Goal: Information Seeking & Learning: Find contact information

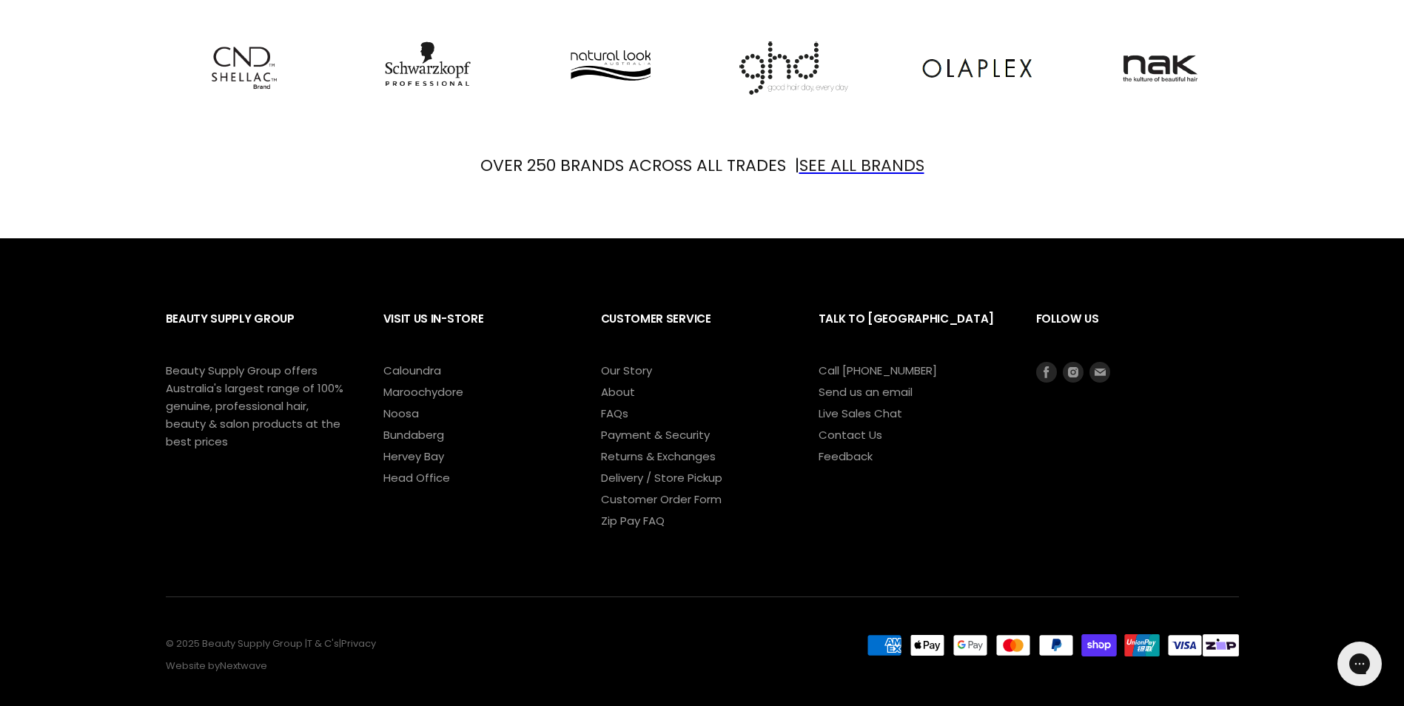
scroll to position [1802, 0]
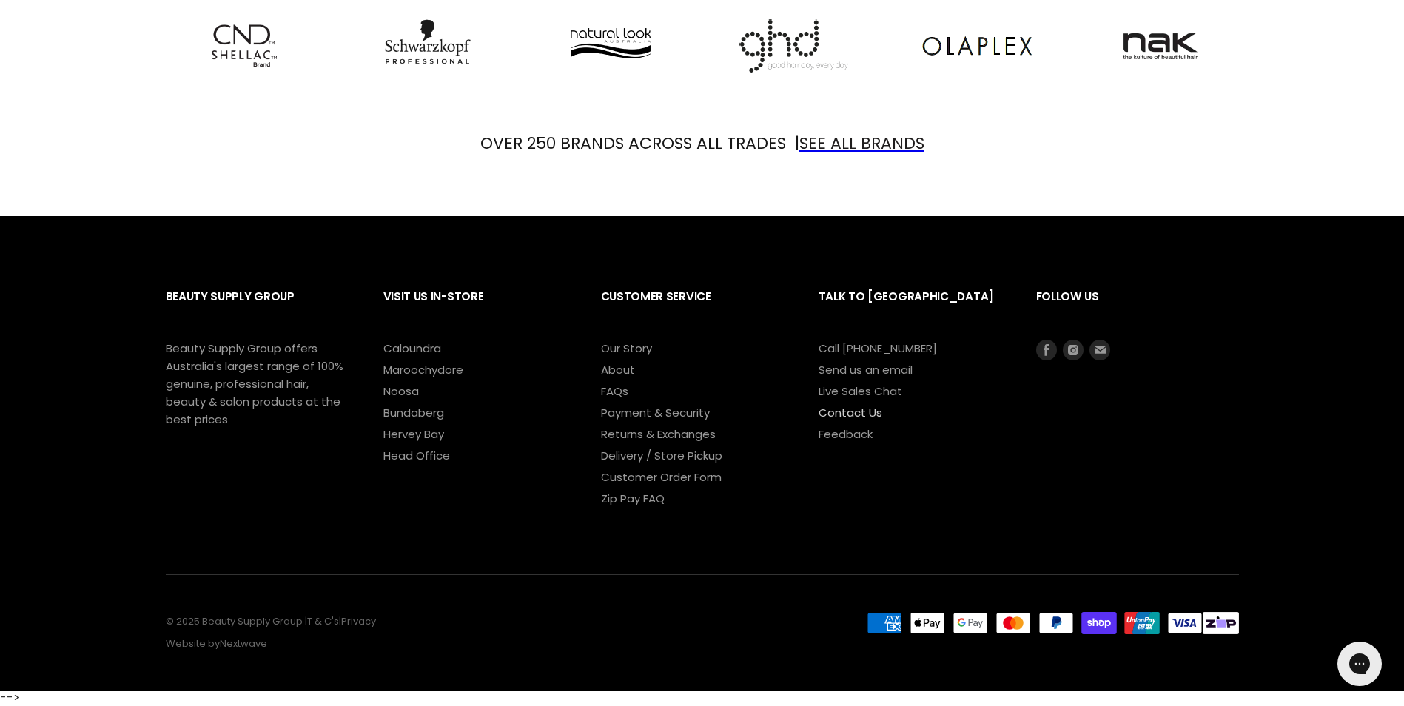
click at [799, 408] on link "Contact Us" at bounding box center [851, 413] width 64 height 16
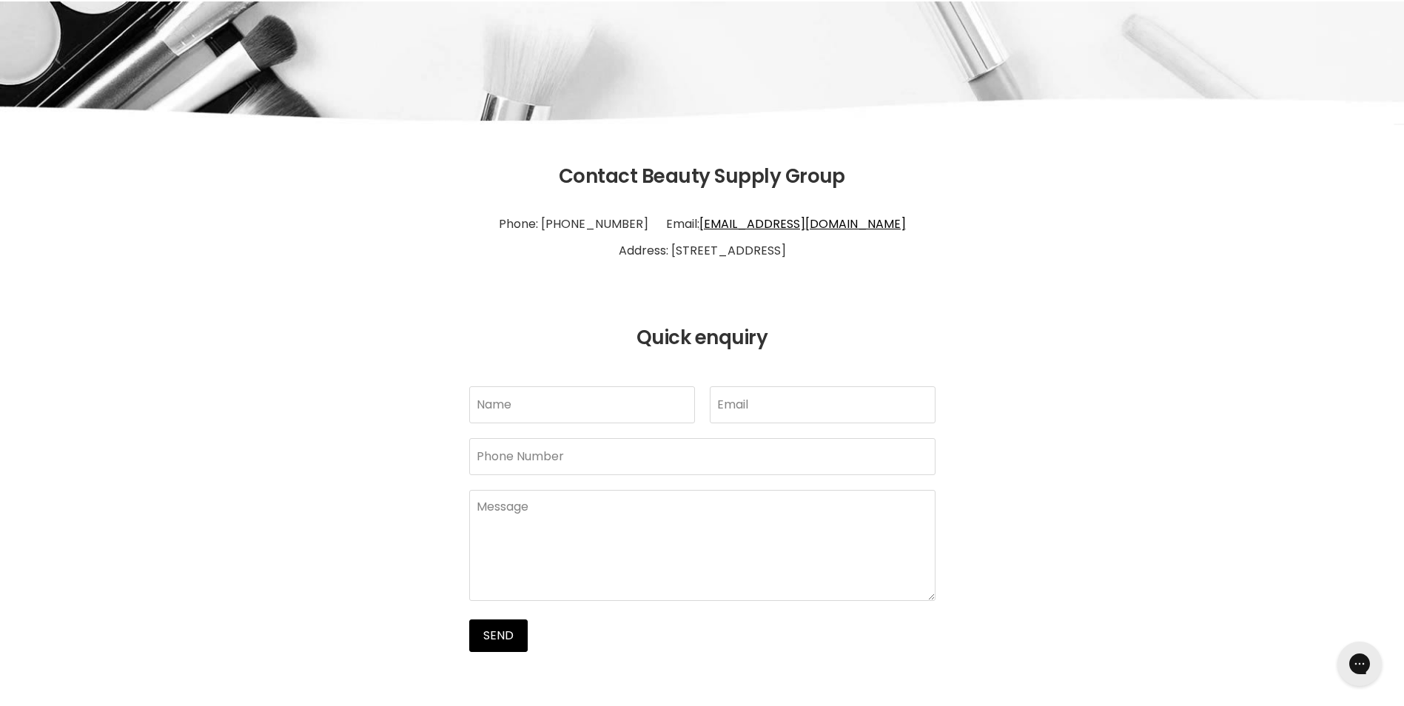
scroll to position [222, 0]
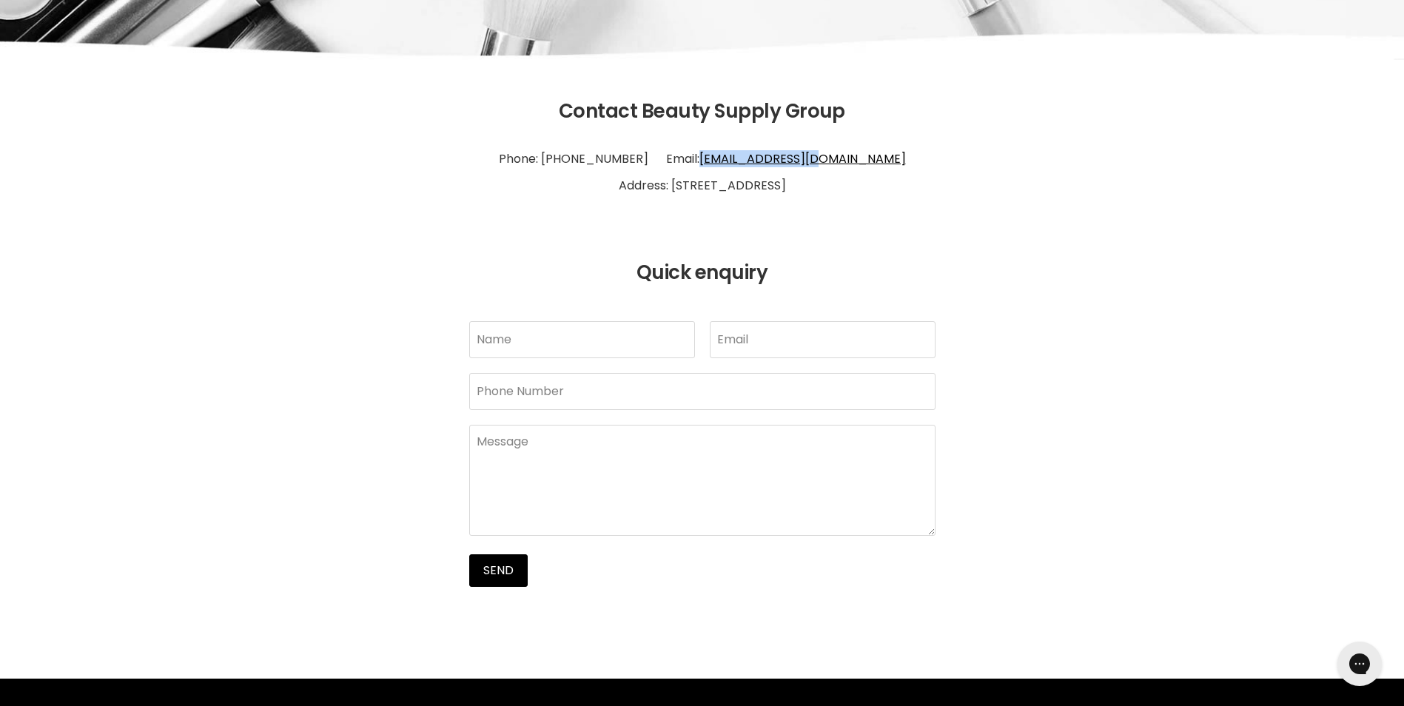
drag, startPoint x: 890, startPoint y: 157, endPoint x: 727, endPoint y: 156, distance: 162.8
click at [727, 156] on p "Phone: [PHONE_NUMBER] Email: [EMAIL_ADDRESS][DOMAIN_NAME] Address: [STREET_ADDR…" at bounding box center [702, 172] width 1073 height 68
copy link "[EMAIL_ADDRESS][DOMAIN_NAME]"
